Goal: Task Accomplishment & Management: Use online tool/utility

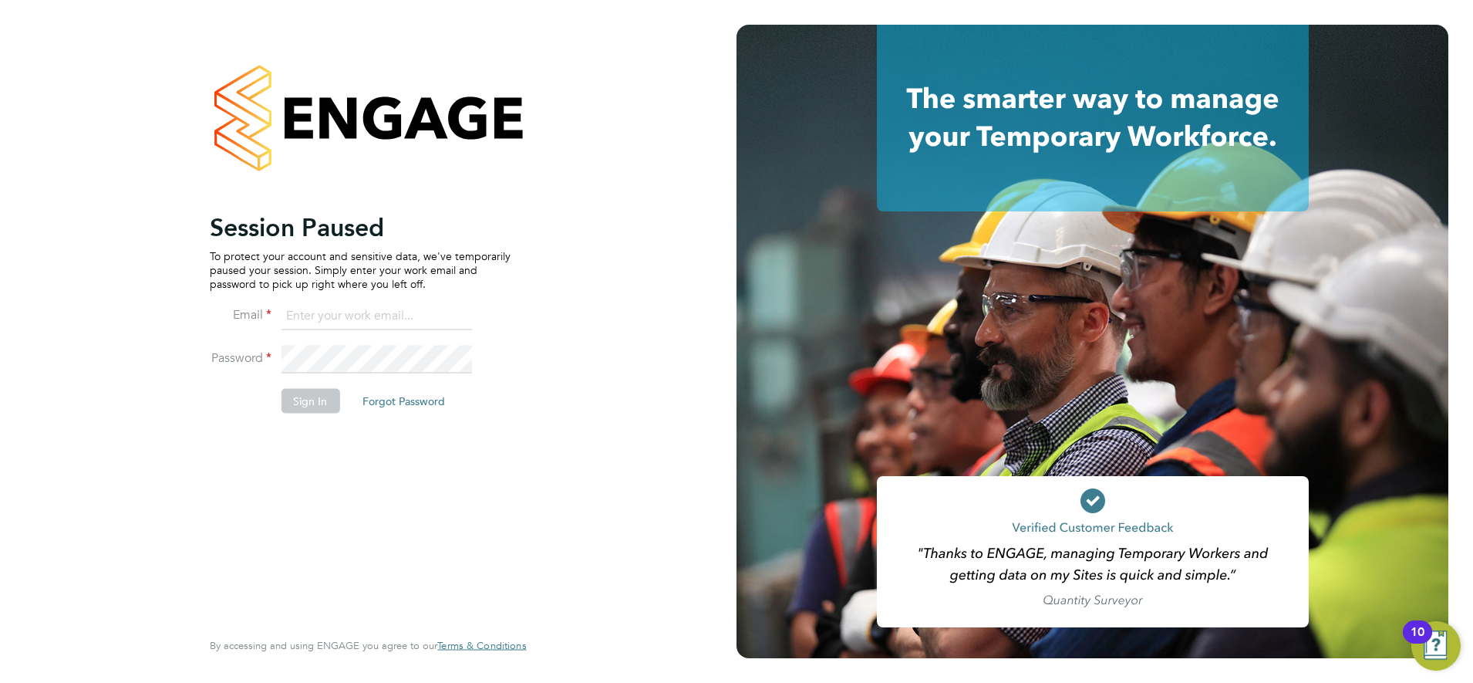
type input "[EMAIL_ADDRESS][PERSON_NAME][DOMAIN_NAME]"
click at [309, 392] on button "Sign In" at bounding box center [310, 400] width 59 height 25
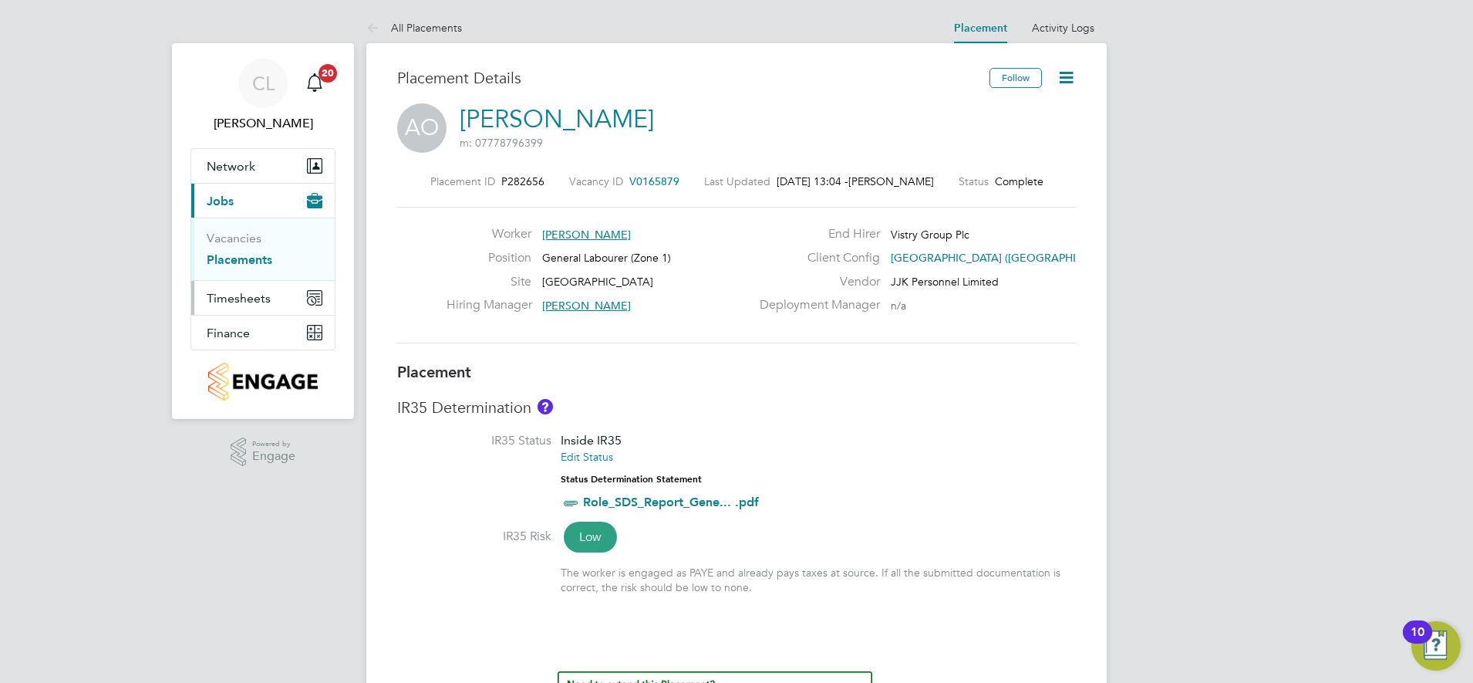
click at [250, 300] on span "Timesheets" at bounding box center [239, 298] width 64 height 15
click at [245, 268] on link "Timesheets" at bounding box center [239, 272] width 64 height 15
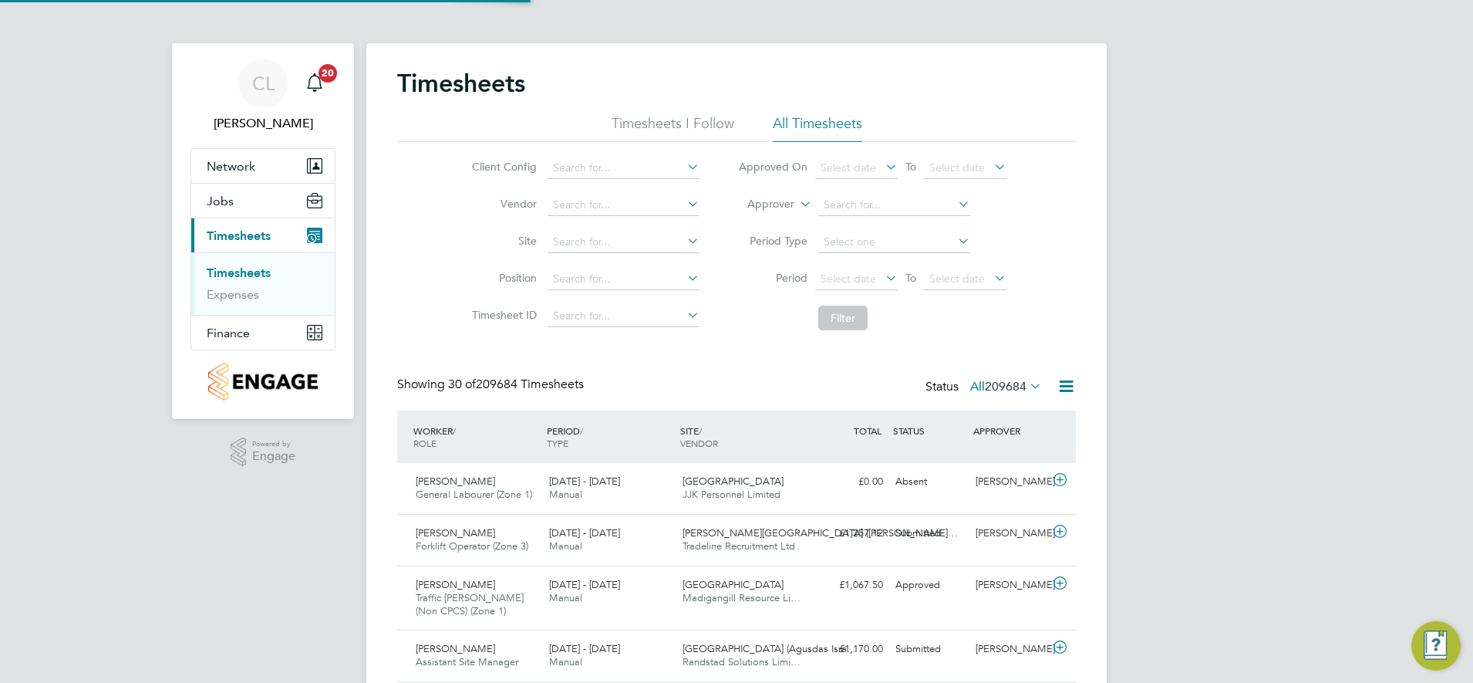
scroll to position [8, 8]
click at [613, 203] on input at bounding box center [624, 205] width 152 height 22
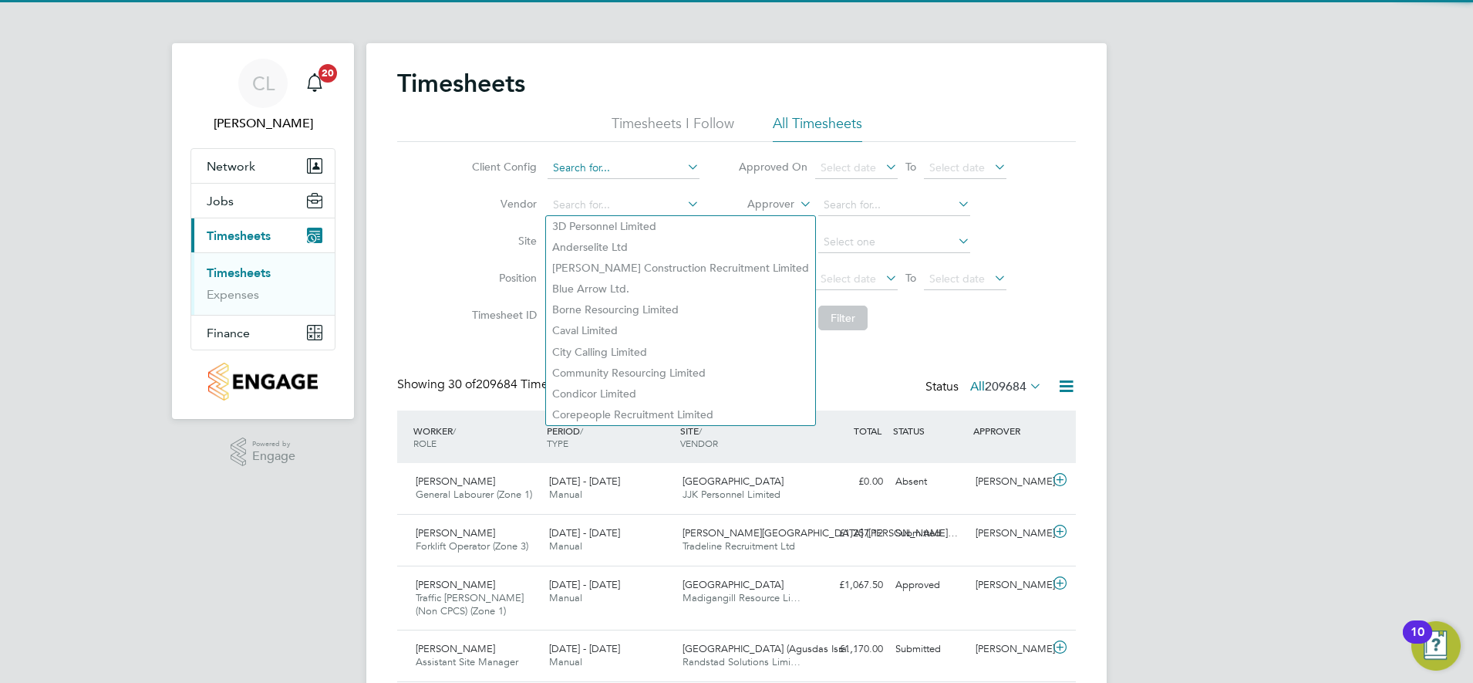
click at [620, 165] on input at bounding box center [624, 168] width 152 height 22
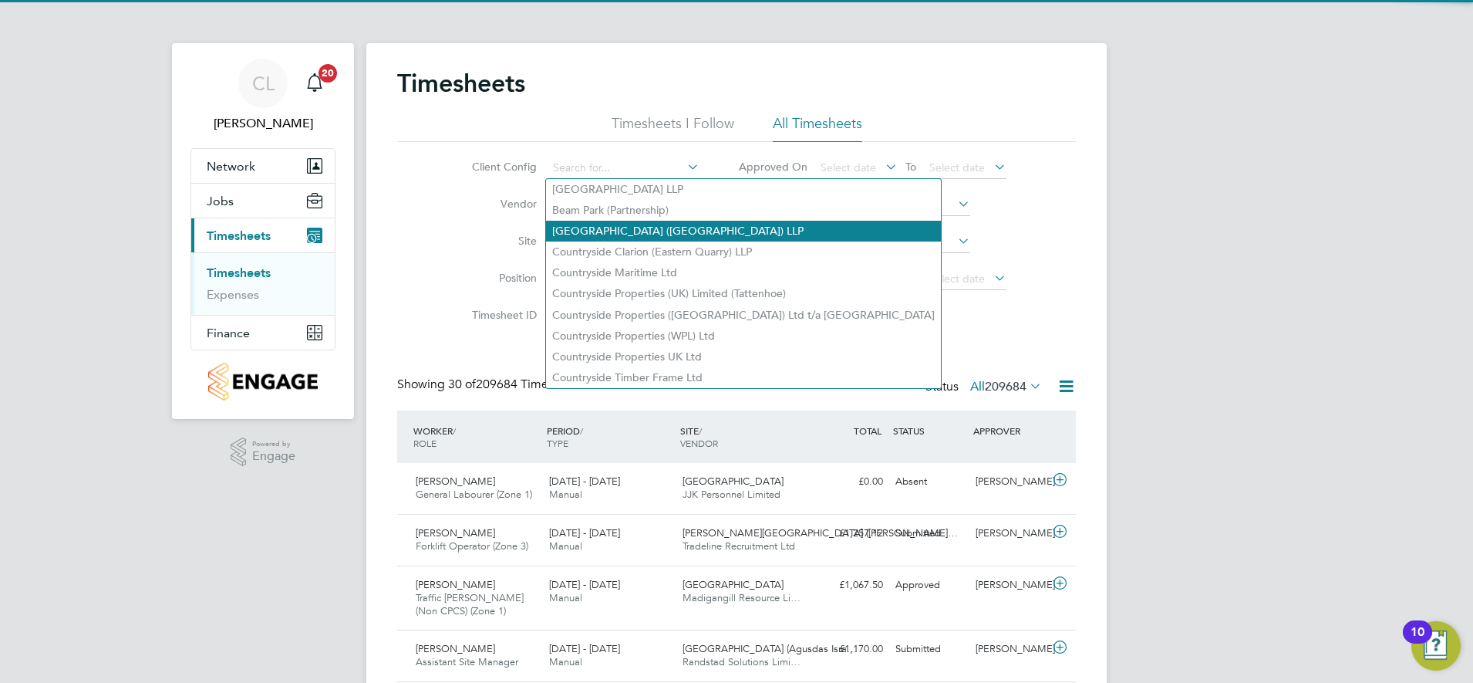
click at [621, 228] on li "Clapham Park (Metropolitan Countryside) LLP" at bounding box center [743, 231] width 395 height 21
type input "Clapham Park (Metropolitan Countryside) LLP"
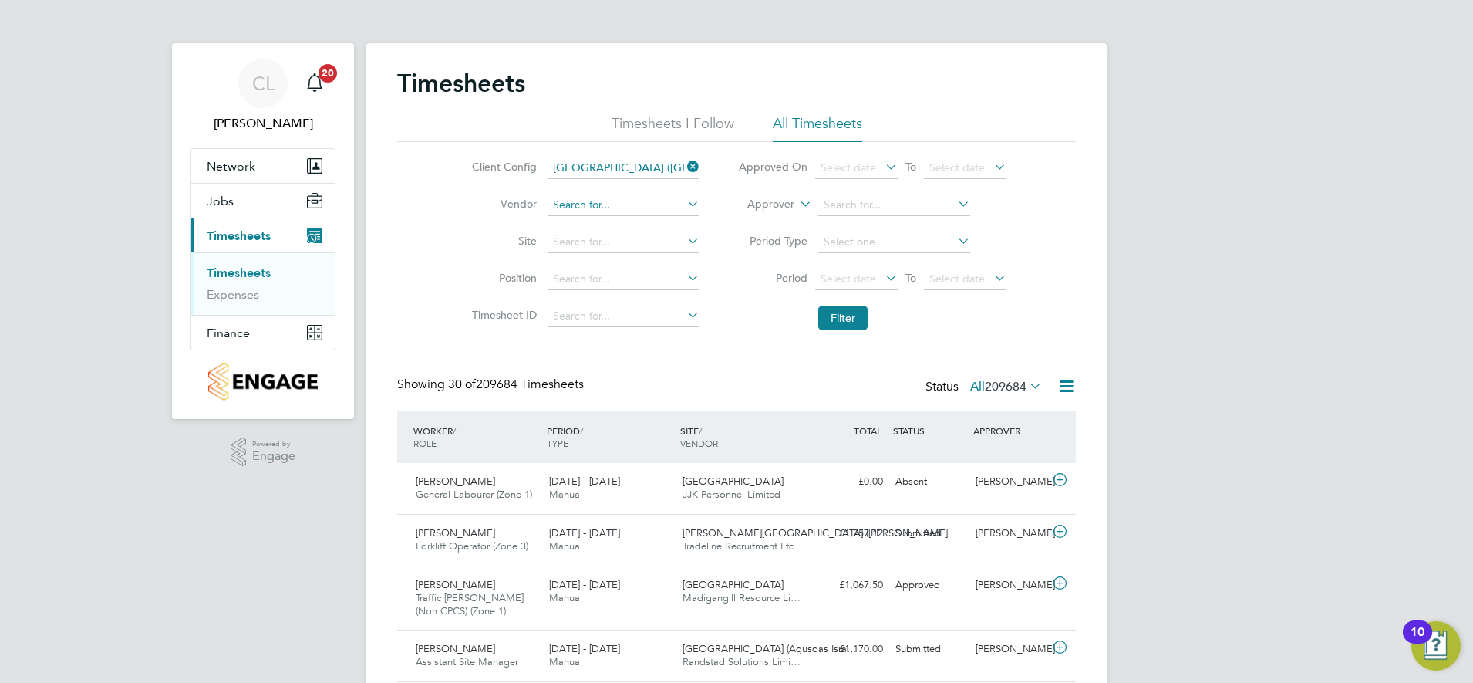
click at [608, 200] on input at bounding box center [624, 205] width 152 height 22
type input "JJK Personnel Limited"
click at [584, 245] on input at bounding box center [624, 242] width 152 height 22
type input "Clapham Park C01"
click at [882, 277] on icon at bounding box center [882, 278] width 0 height 22
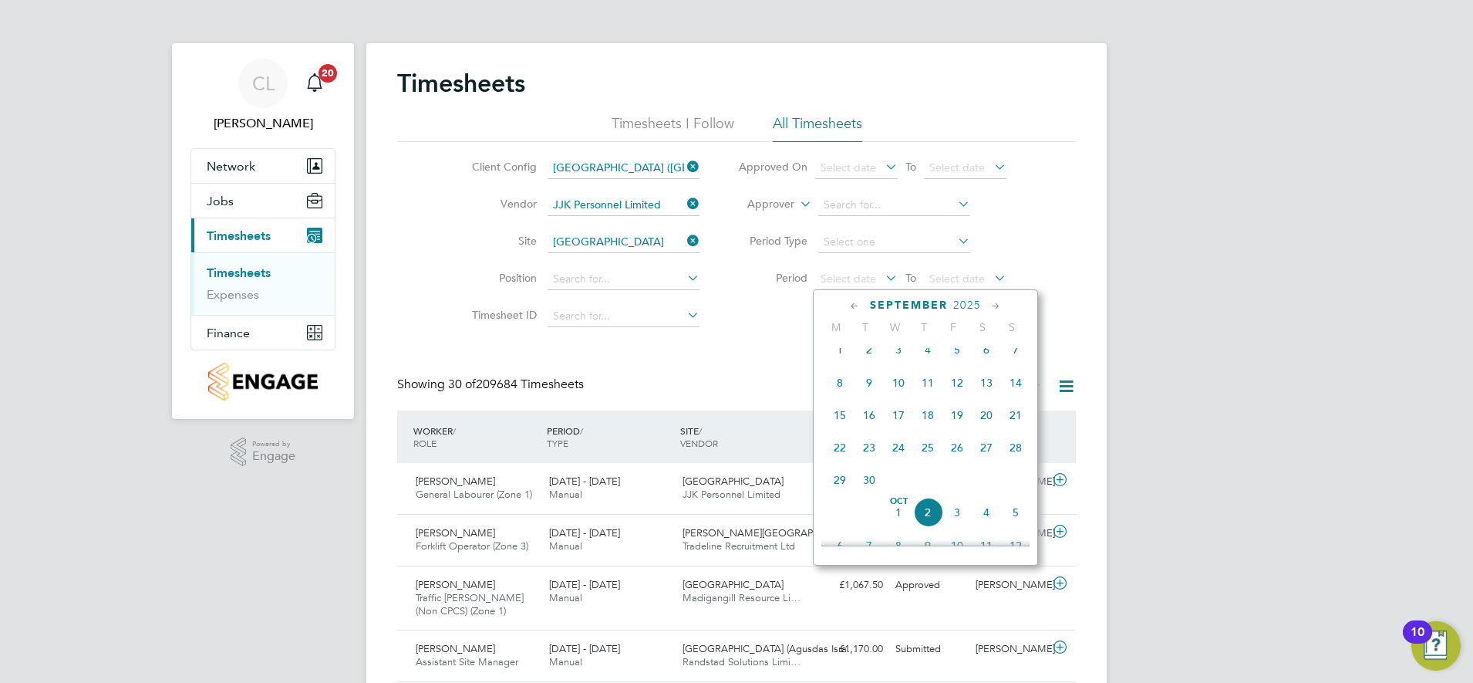
click at [934, 454] on span "25" at bounding box center [927, 447] width 29 height 29
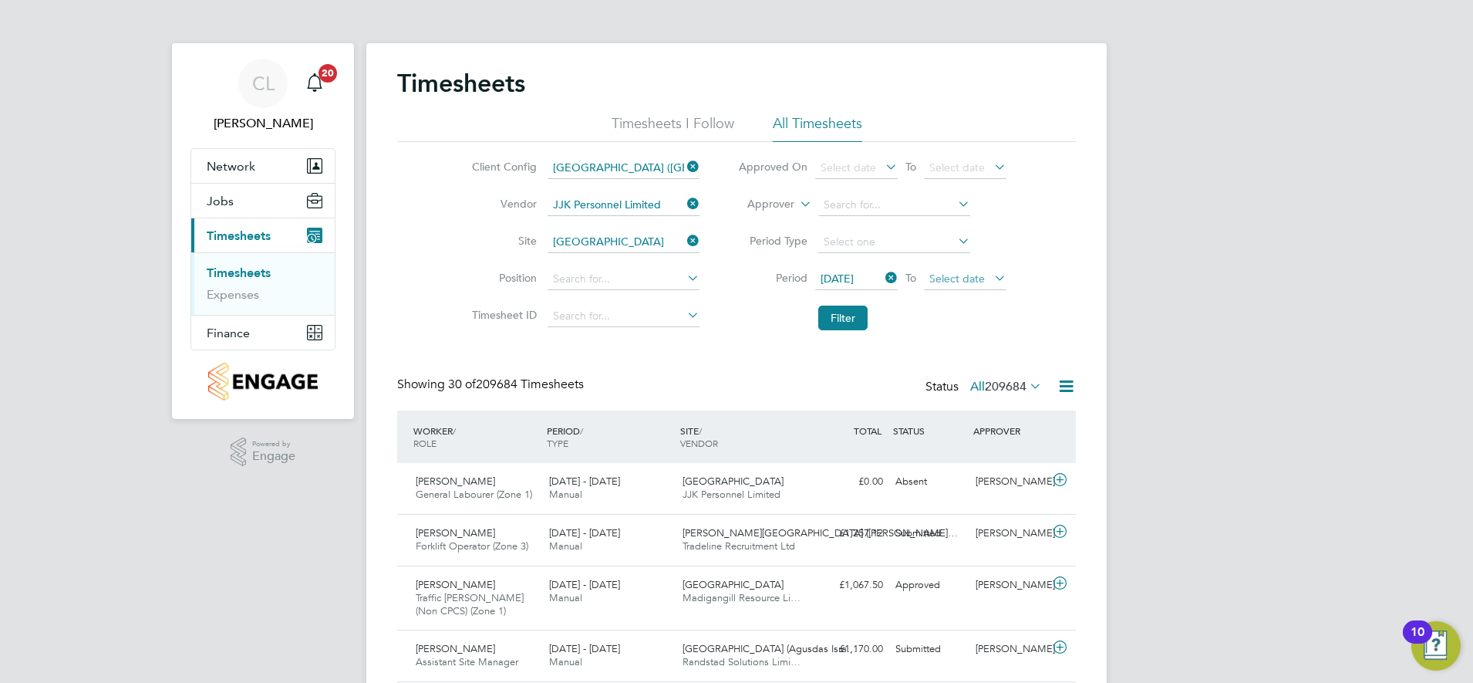
click at [964, 275] on span "Select date" at bounding box center [958, 279] width 56 height 14
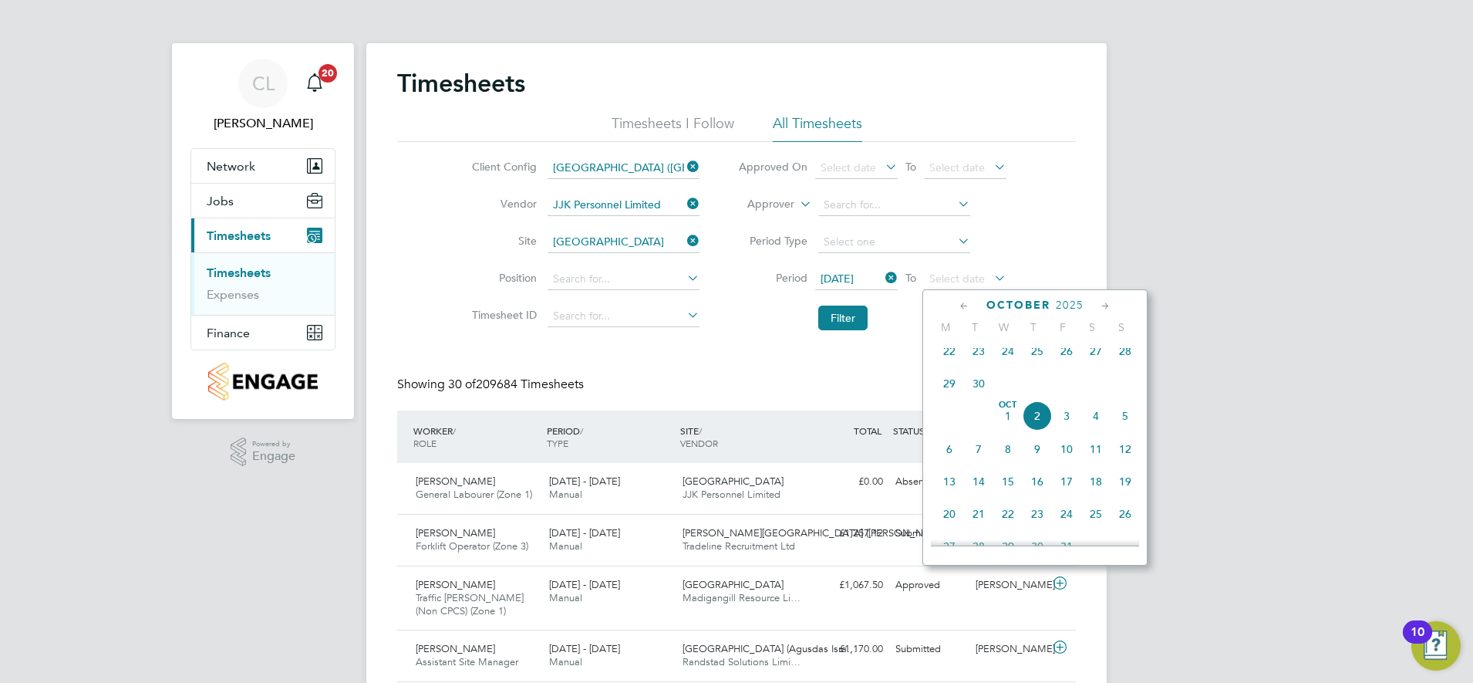
click at [1039, 427] on span "2" at bounding box center [1037, 415] width 29 height 29
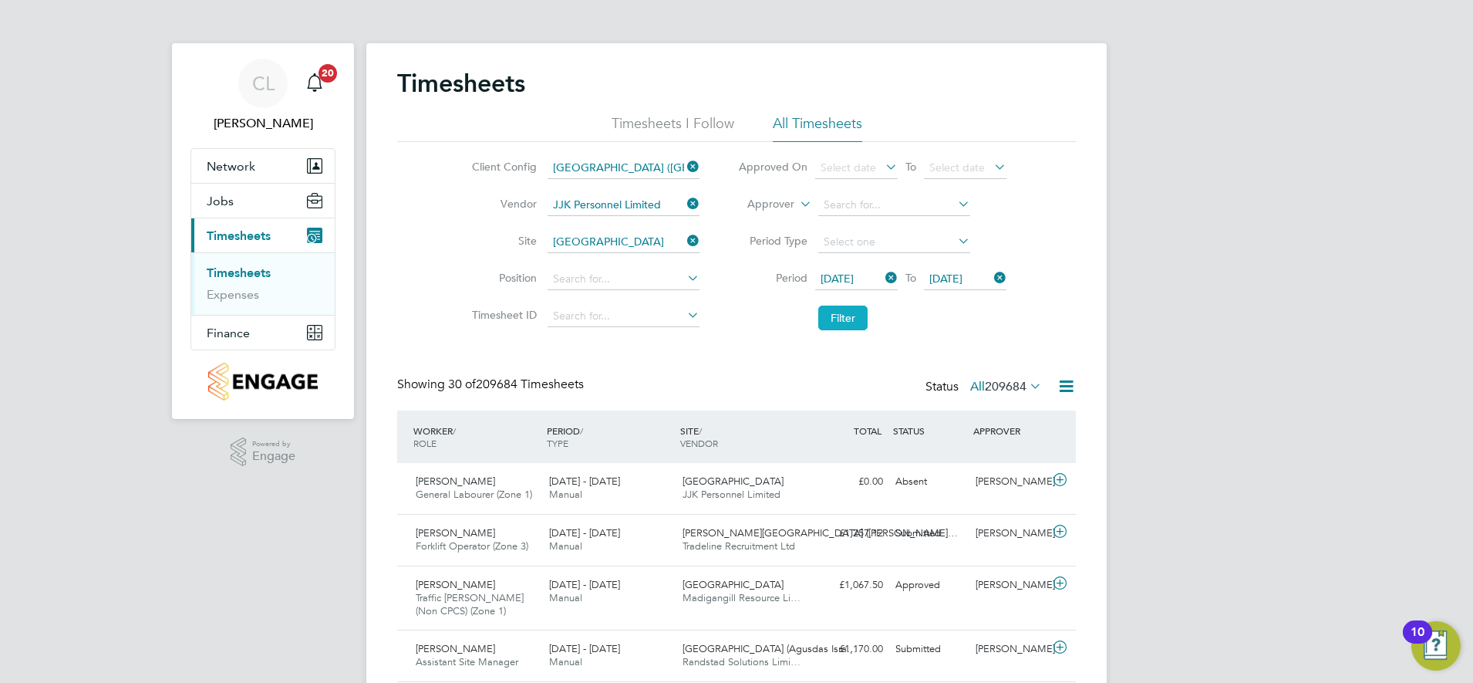
click at [855, 323] on button "Filter" at bounding box center [842, 317] width 49 height 25
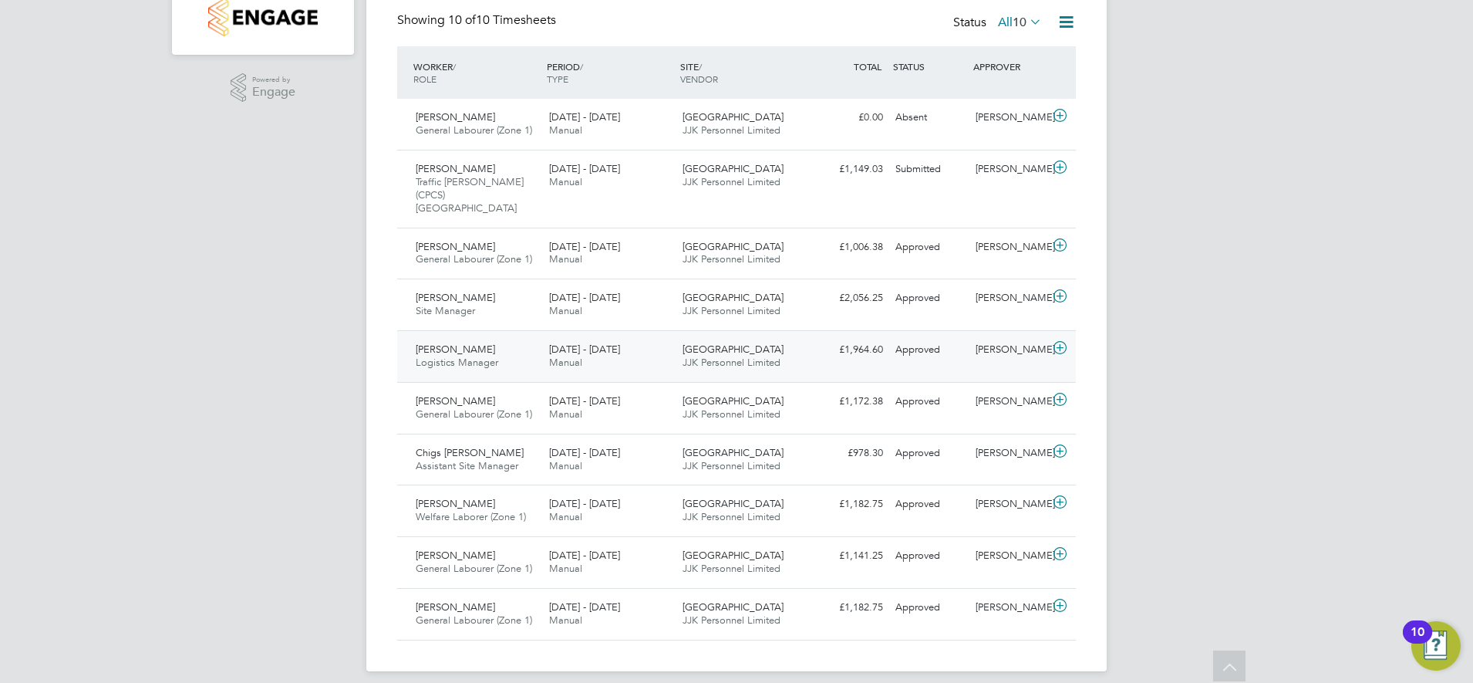
click at [665, 343] on div "22 - 28 Sep 2025 Manual" at bounding box center [609, 356] width 133 height 39
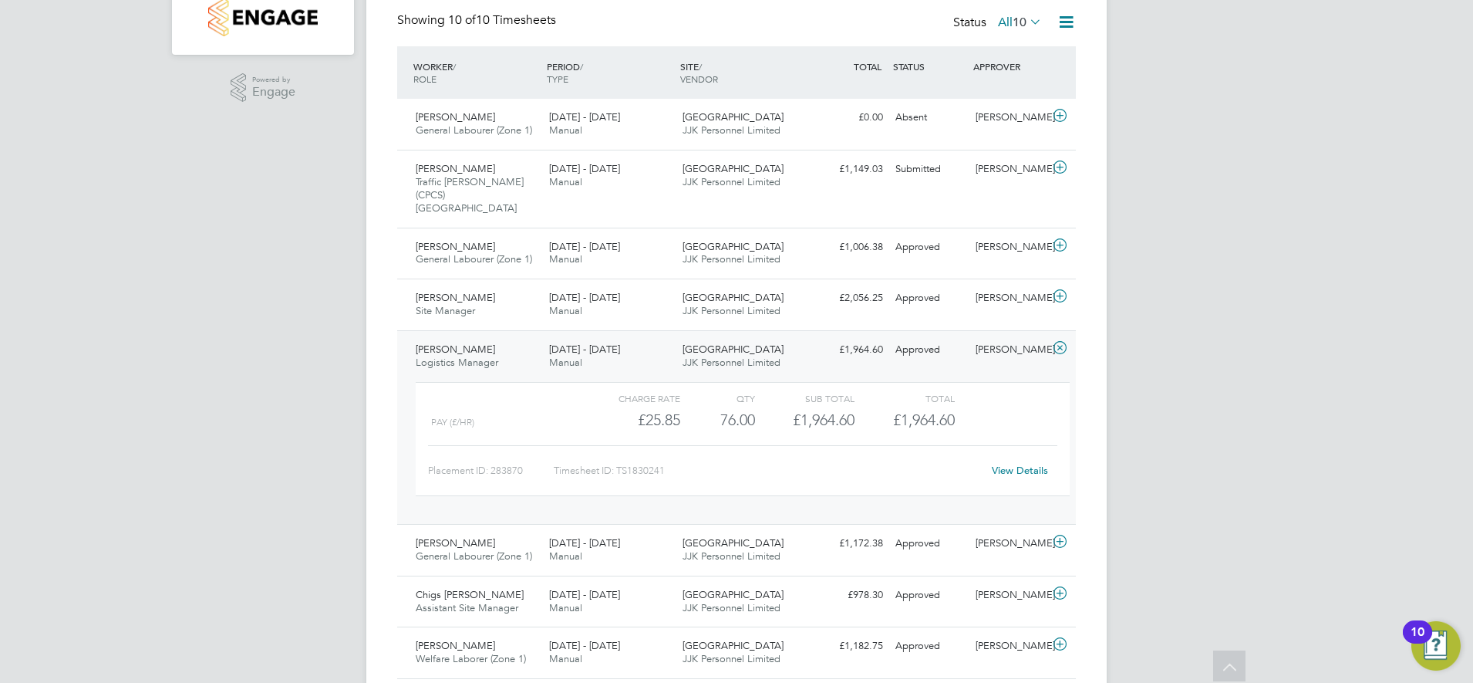
click at [1017, 464] on link "View Details" at bounding box center [1020, 470] width 56 height 13
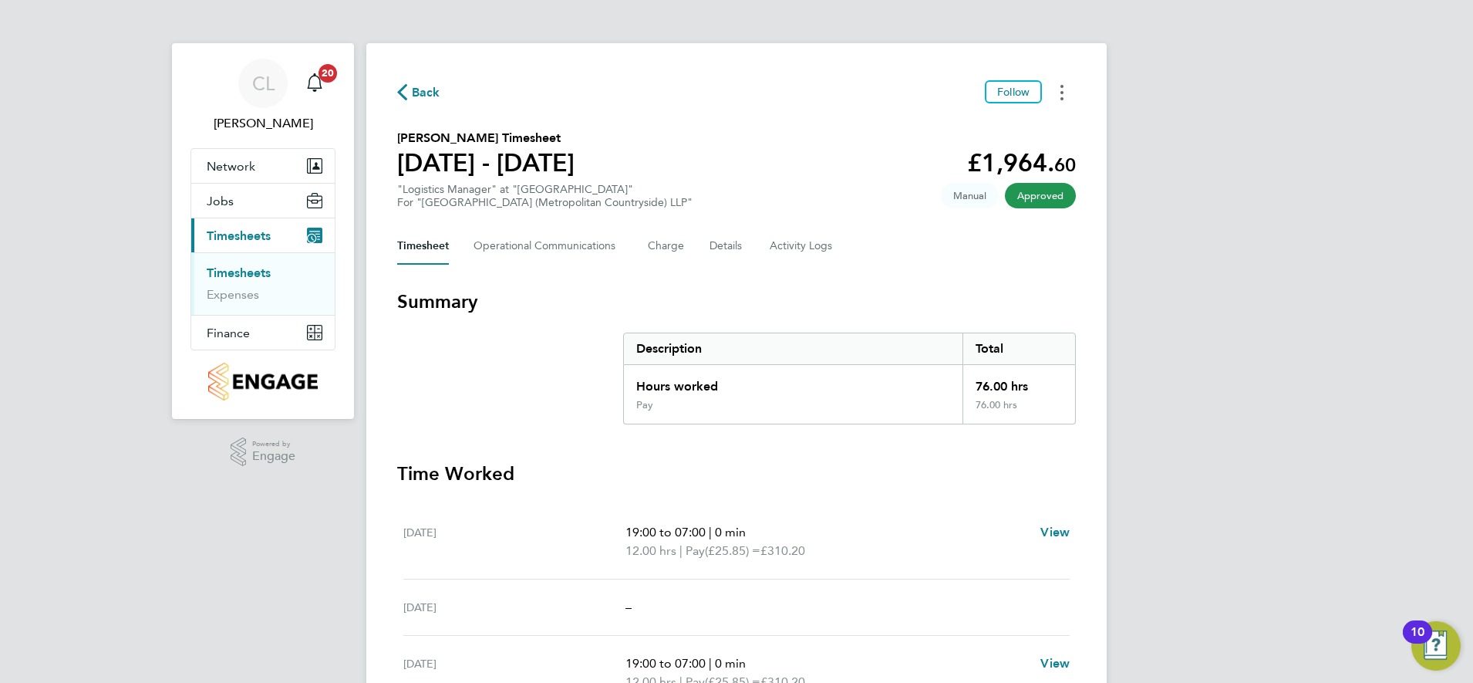
click at [1065, 93] on button "Timesheets Menu" at bounding box center [1062, 92] width 28 height 24
drag, startPoint x: 980, startPoint y: 126, endPoint x: 941, endPoint y: 135, distance: 40.4
click at [980, 127] on link "Download timesheet" at bounding box center [983, 126] width 185 height 31
click at [868, 195] on section "David Muir's Timesheet 22 - 28 Sept 2025 £1,964. 60 "Logistics Manager" at "Cla…" at bounding box center [736, 169] width 679 height 80
